Goal: Task Accomplishment & Management: Use online tool/utility

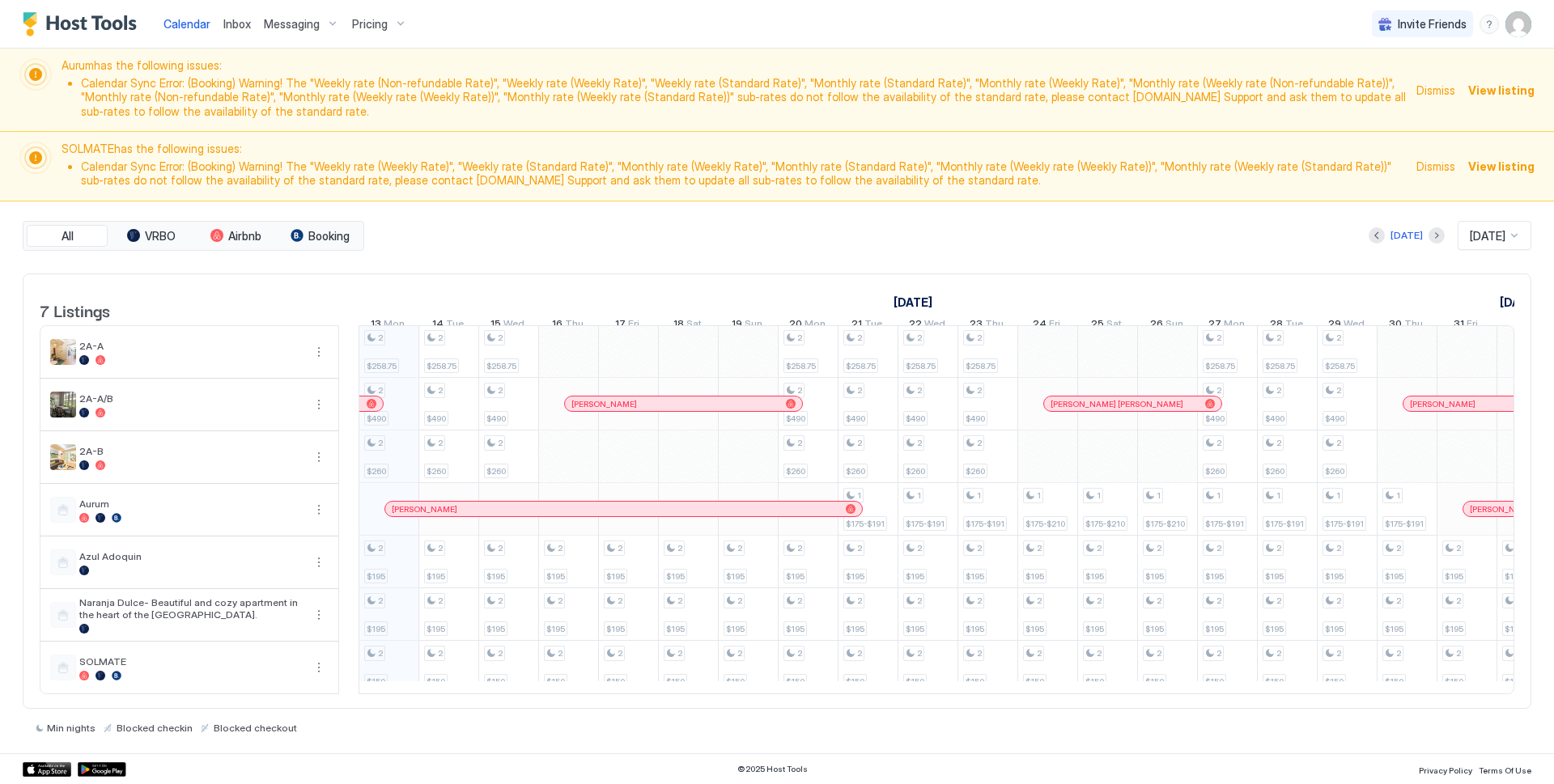
scroll to position [0, 899]
click at [1520, 33] on img "User profile" at bounding box center [1518, 24] width 26 height 26
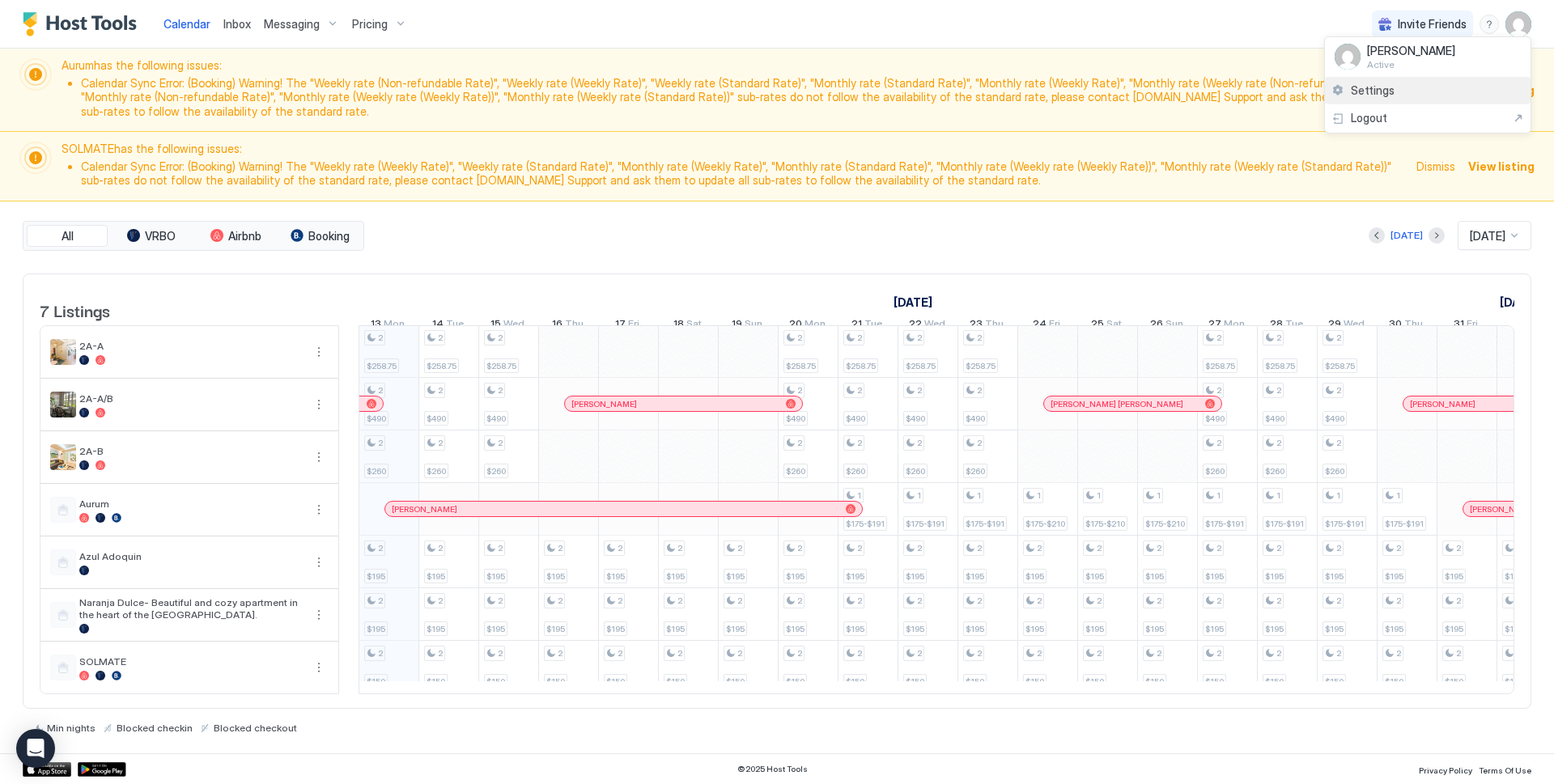
click at [1380, 85] on span "Settings" at bounding box center [1373, 90] width 44 height 14
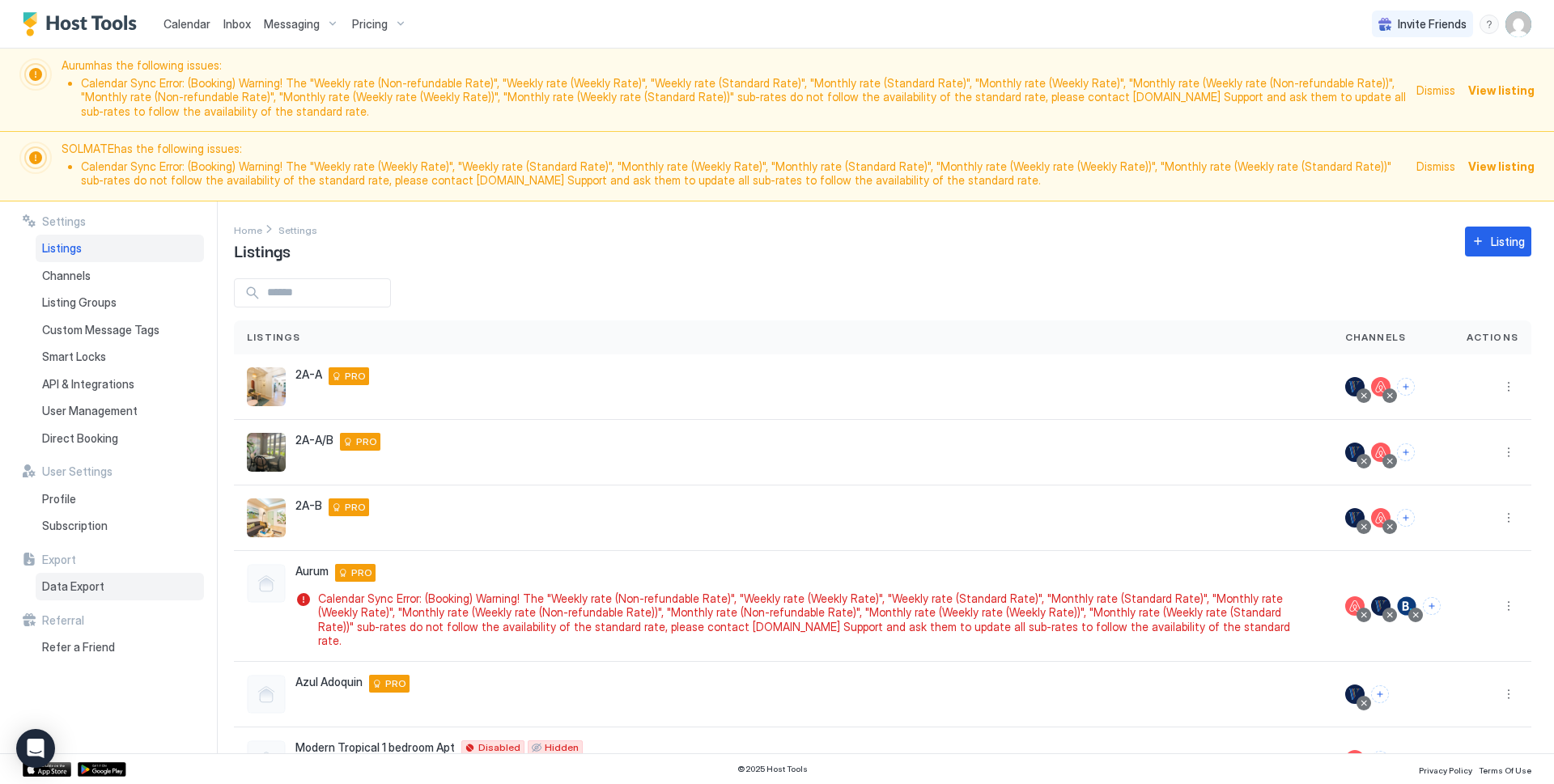
click at [96, 583] on span "Data Export" at bounding box center [73, 587] width 63 height 14
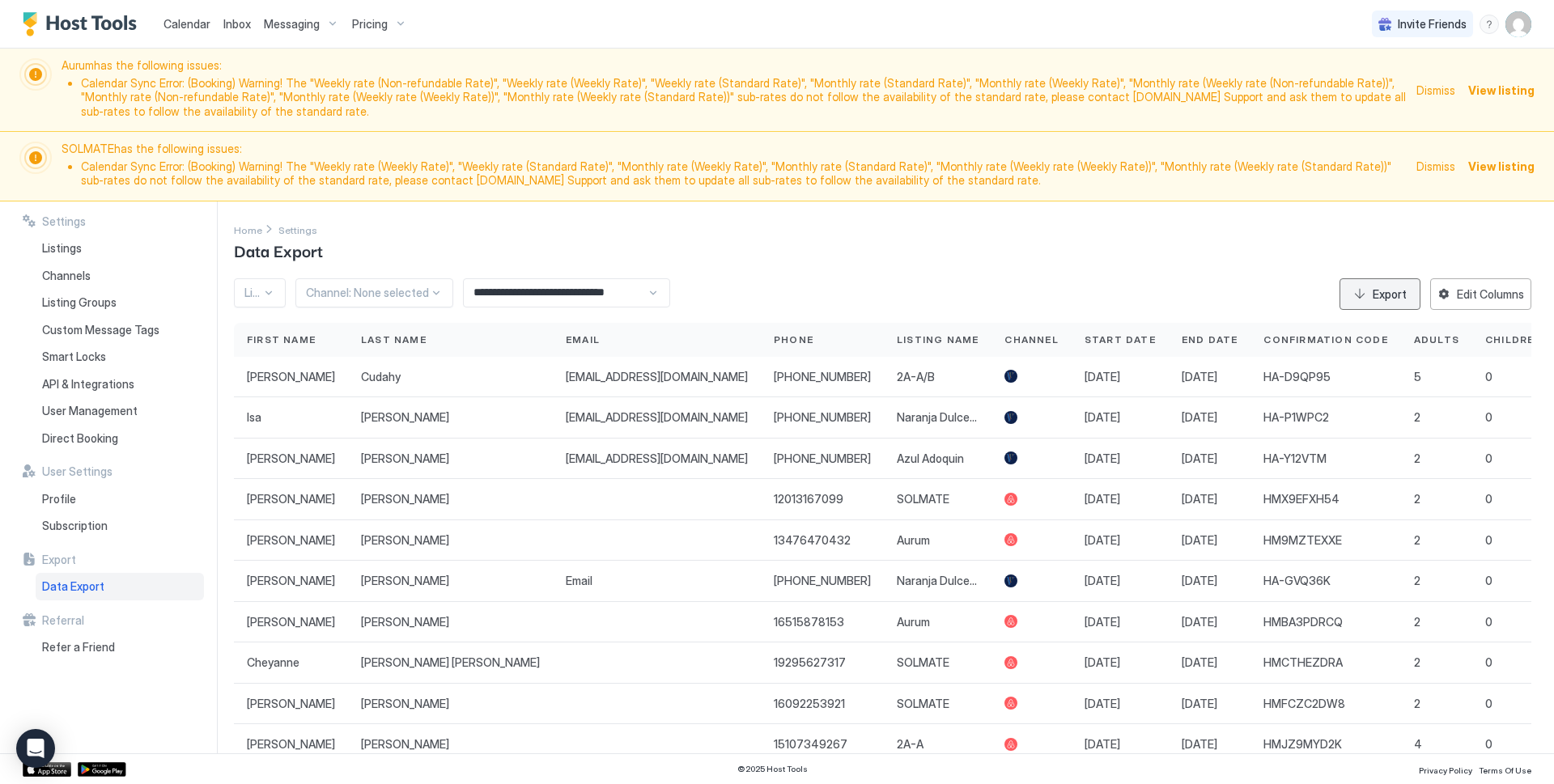
click at [1376, 294] on div "Export" at bounding box center [1390, 294] width 34 height 17
click at [532, 297] on input "**********" at bounding box center [555, 292] width 183 height 28
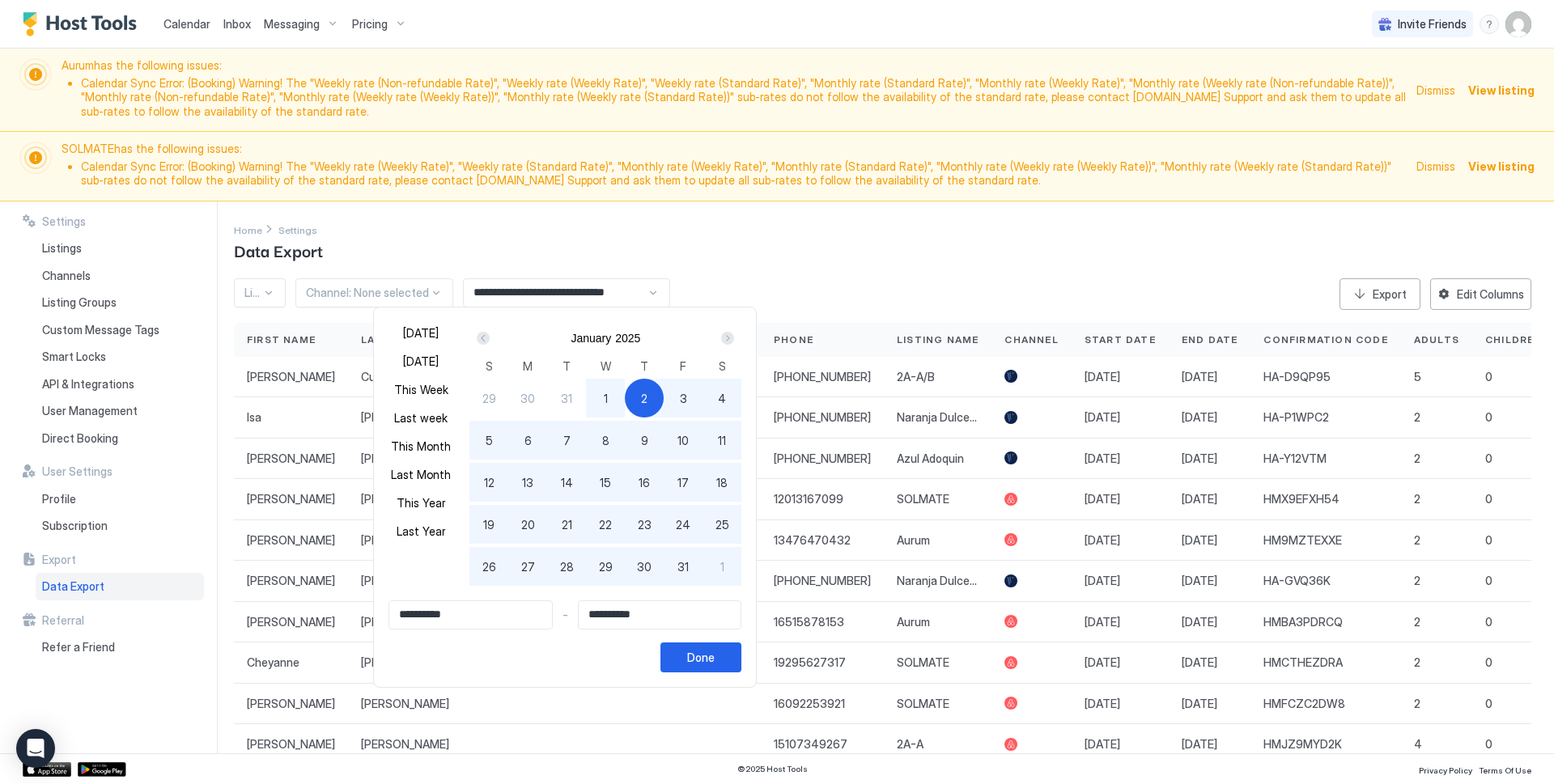
click at [722, 334] on div "Next" at bounding box center [728, 339] width 13 height 13
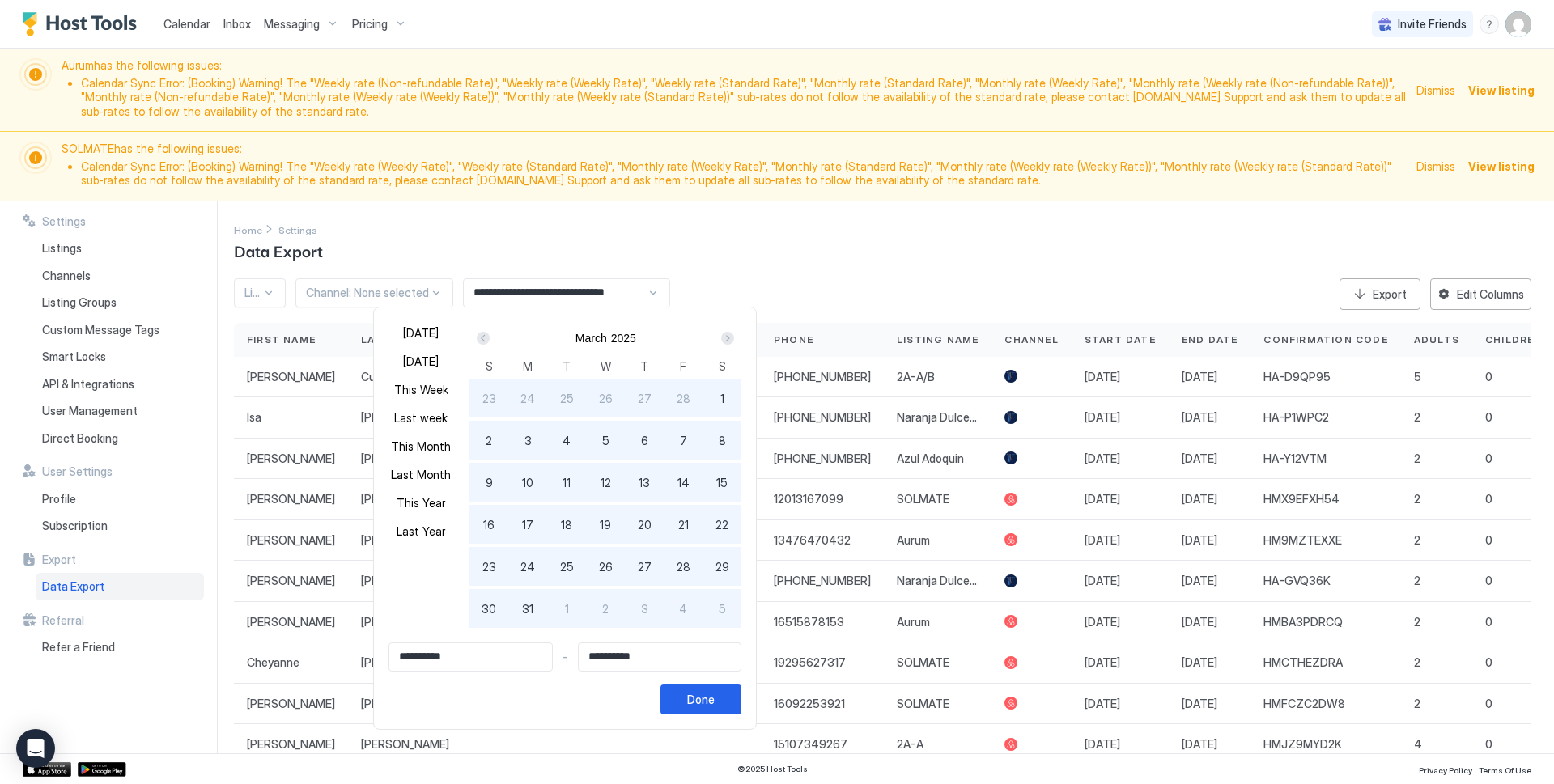
click at [722, 334] on div "Next" at bounding box center [728, 339] width 13 height 13
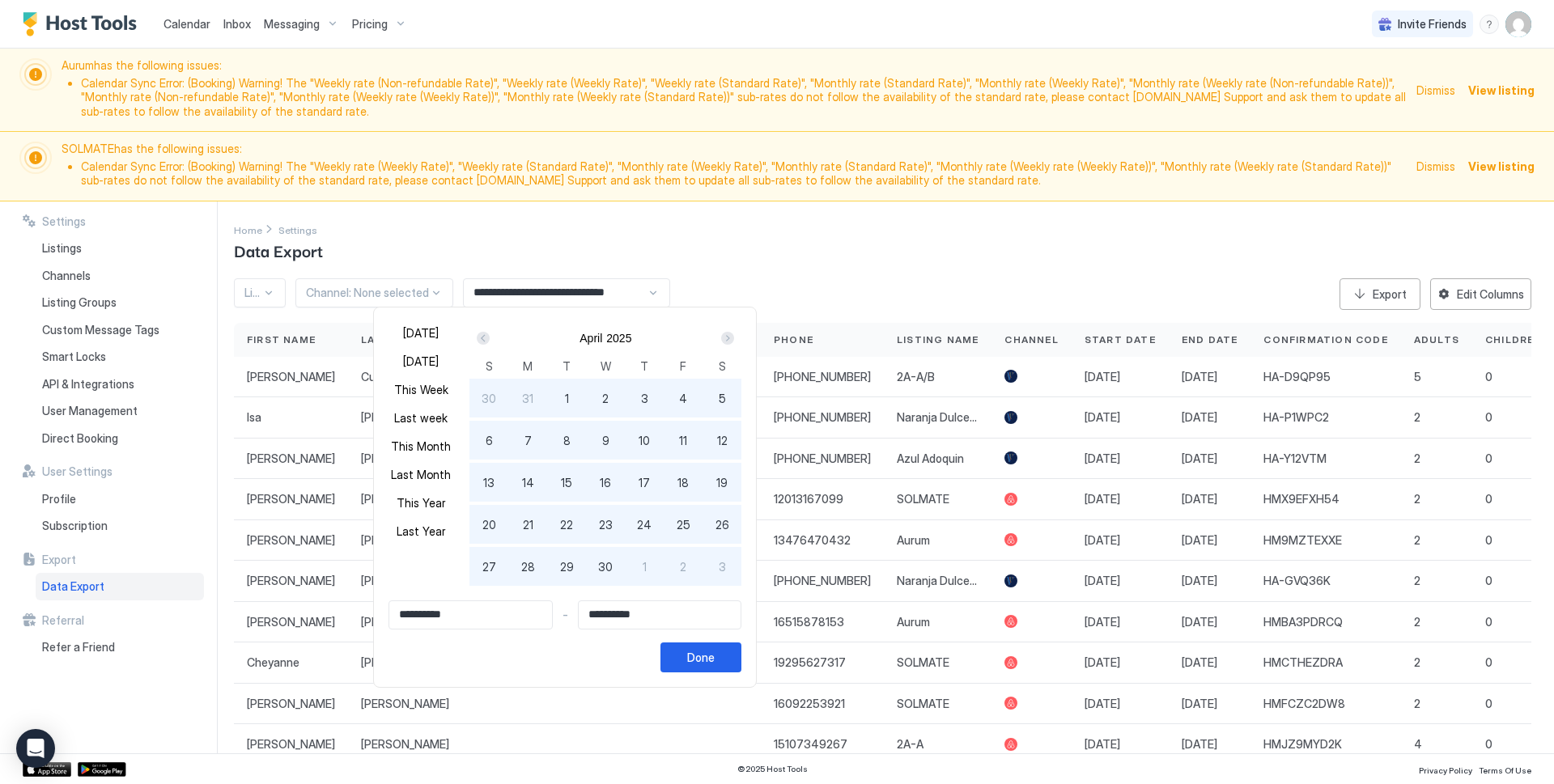
click at [722, 334] on div "Next" at bounding box center [728, 339] width 13 height 13
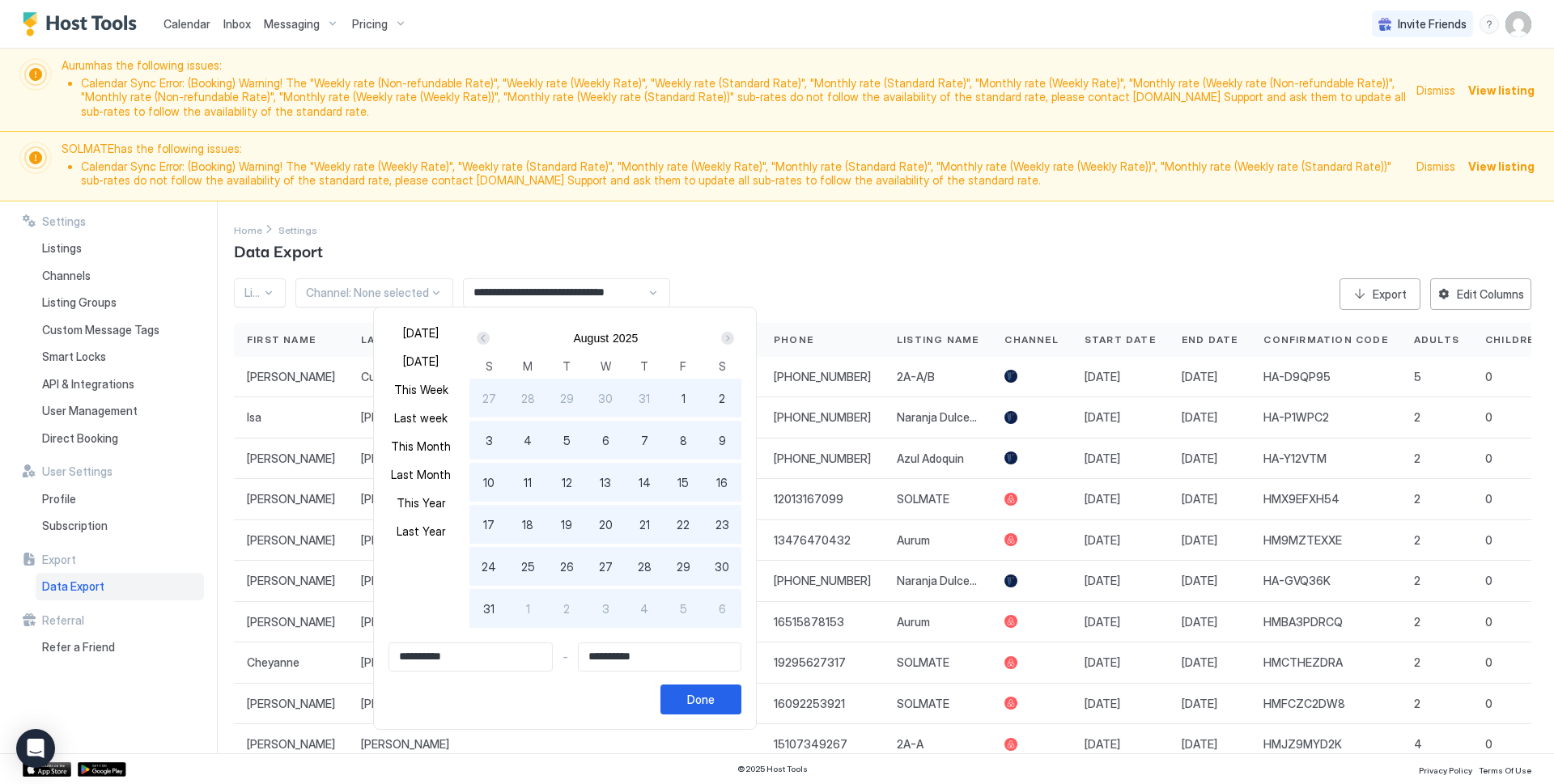
click at [722, 334] on div "Next" at bounding box center [728, 339] width 13 height 13
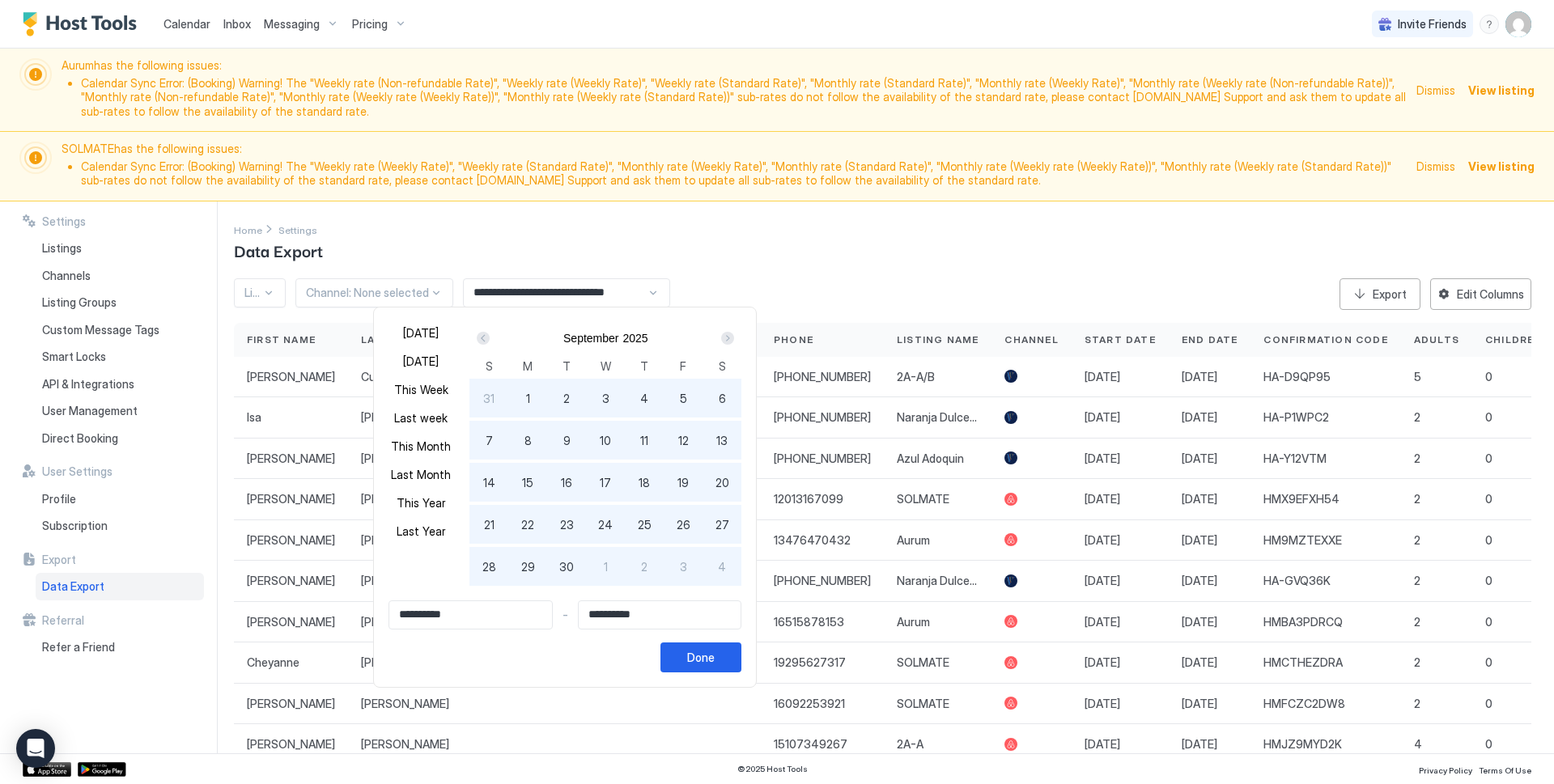
click at [722, 334] on div "Next" at bounding box center [728, 339] width 13 height 13
click at [527, 483] on span "13" at bounding box center [528, 483] width 11 height 17
type input "**********"
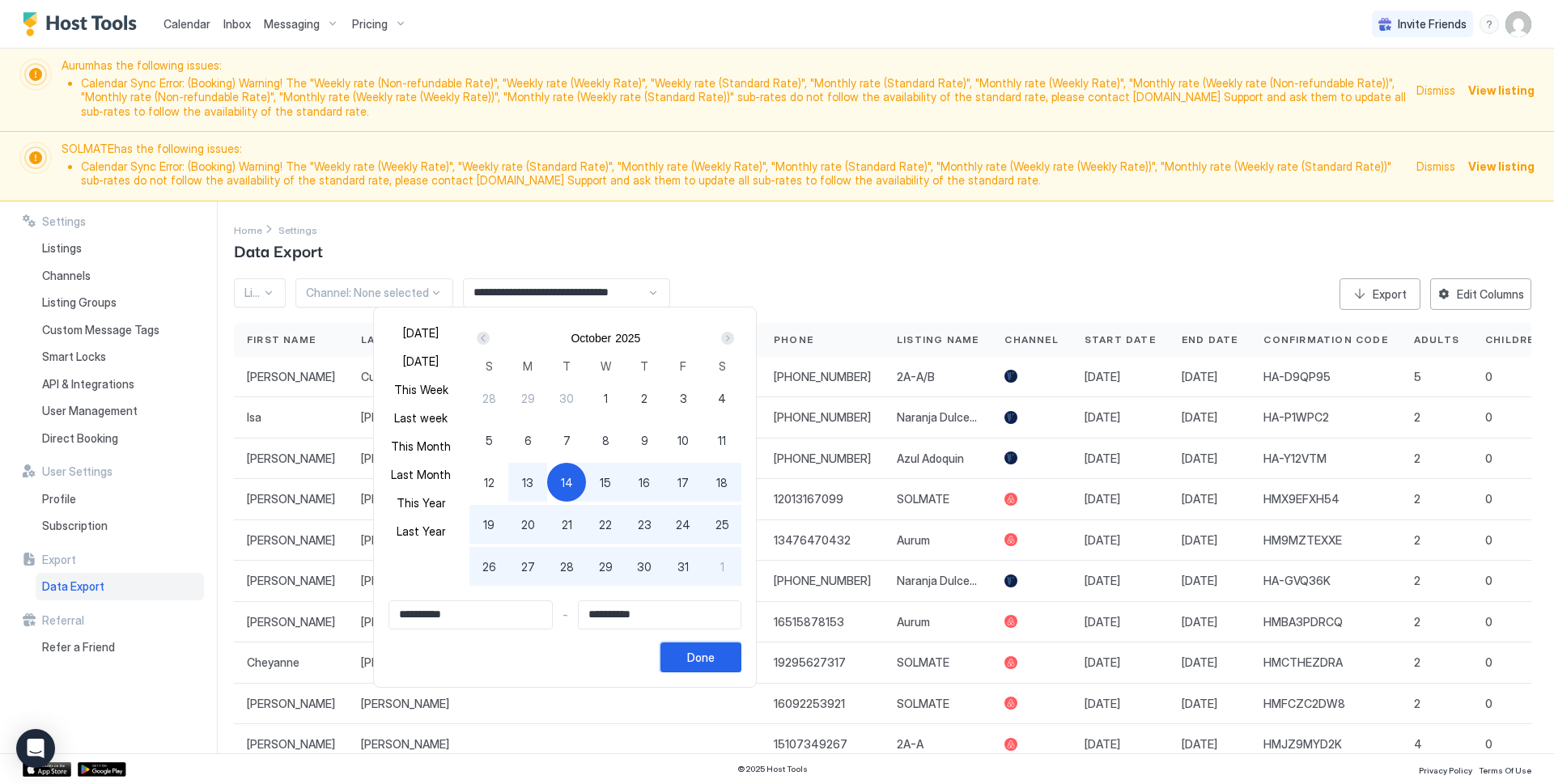
click at [697, 663] on div "Done" at bounding box center [701, 658] width 28 height 17
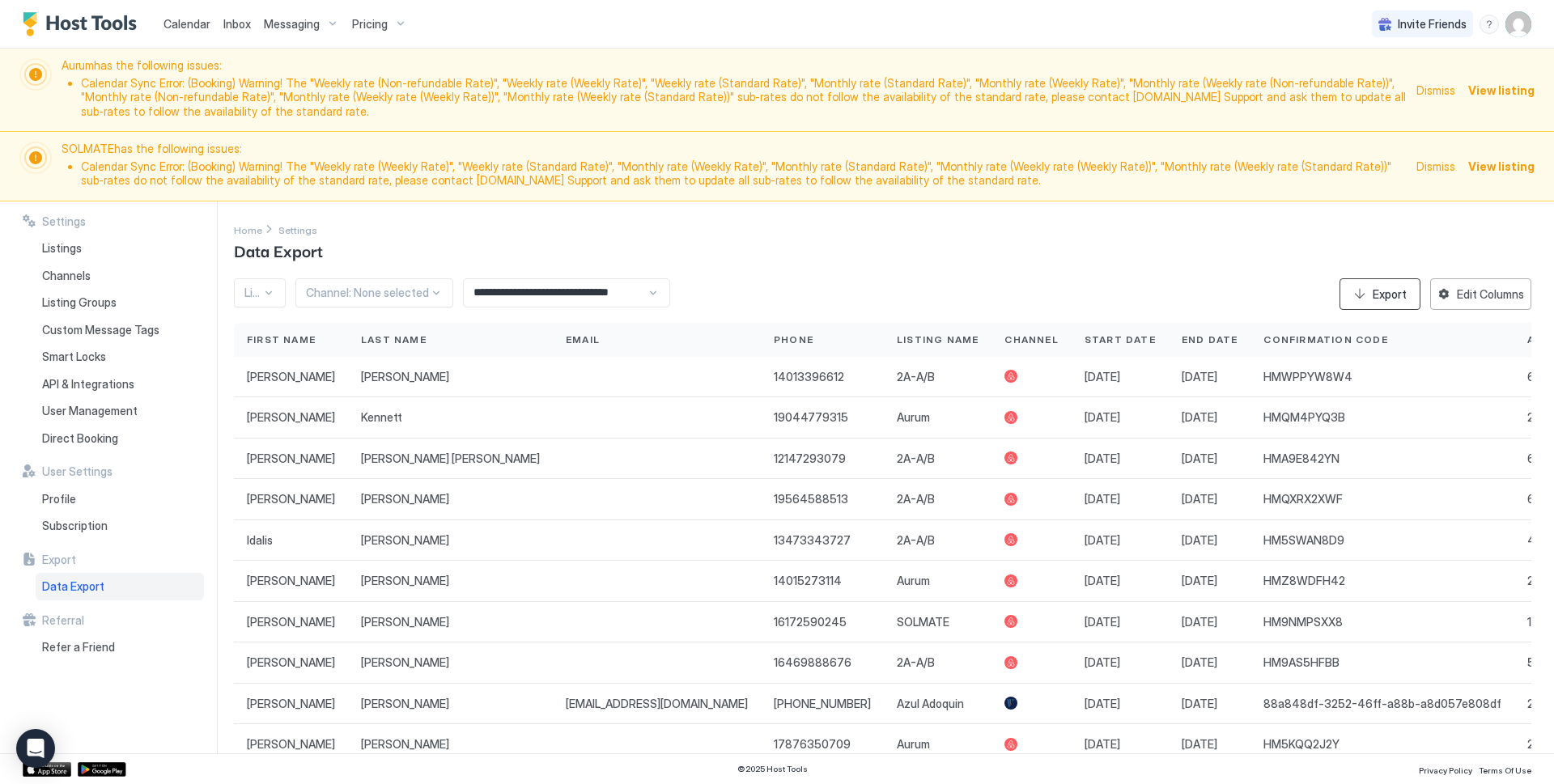
click at [1357, 287] on button "Export" at bounding box center [1379, 293] width 81 height 31
